Goal: Navigation & Orientation: Find specific page/section

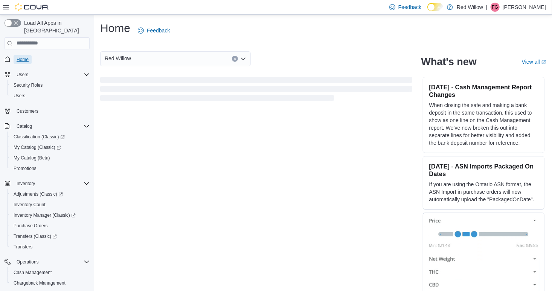
click at [26, 56] on span "Home" at bounding box center [23, 59] width 12 height 6
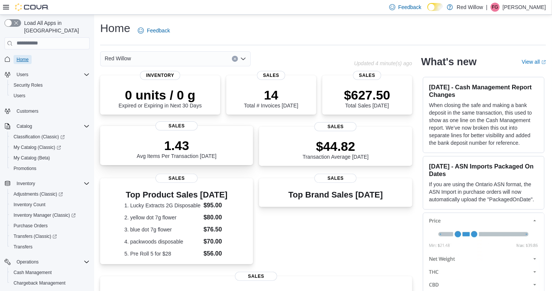
scroll to position [146, 0]
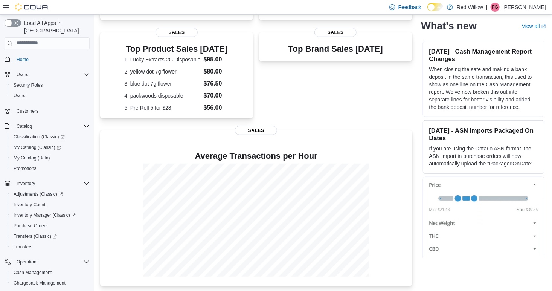
click at [541, 10] on p "Fred Gopher" at bounding box center [523, 7] width 43 height 9
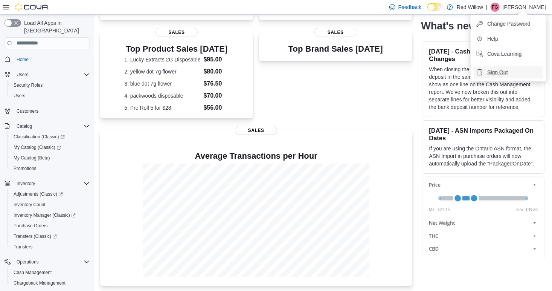
click at [515, 68] on button "Sign Out" at bounding box center [507, 72] width 69 height 12
